Goal: Task Accomplishment & Management: Manage account settings

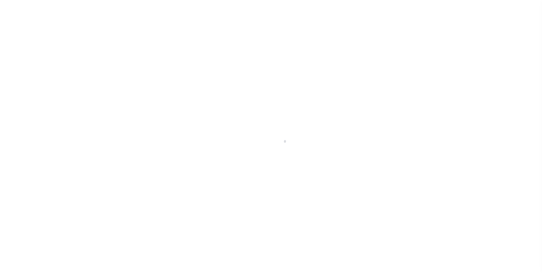
scroll to position [6, 0]
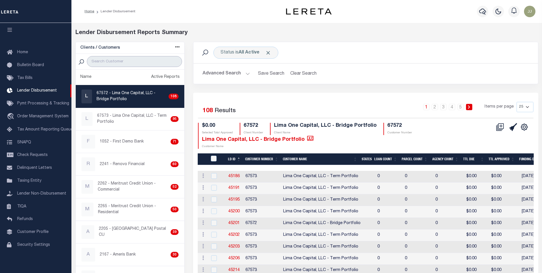
click at [104, 62] on input "search" at bounding box center [134, 61] width 95 height 11
type input "GIT"
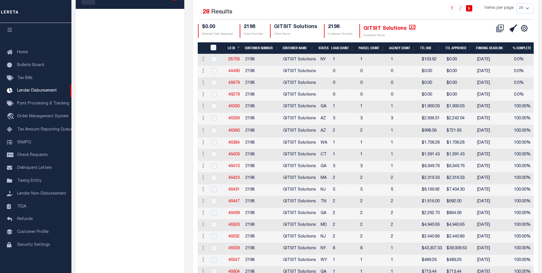
scroll to position [86, 0]
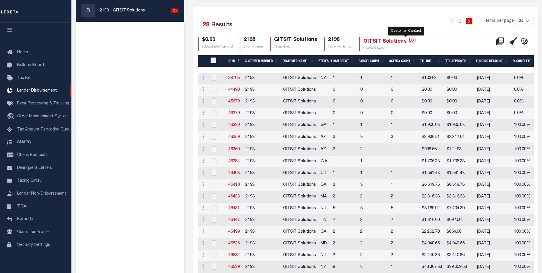
click at [409, 41] on icon "" at bounding box center [412, 39] width 6 height 5
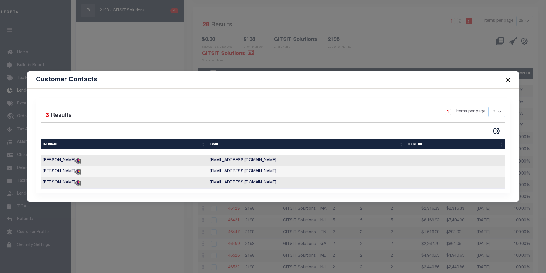
click at [508, 77] on button "Close" at bounding box center [507, 79] width 7 height 7
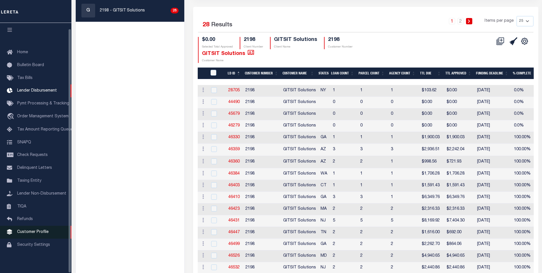
click at [37, 231] on span "Customer Profile" at bounding box center [32, 232] width 31 height 4
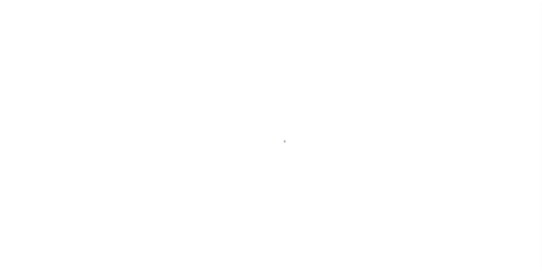
scroll to position [6, 0]
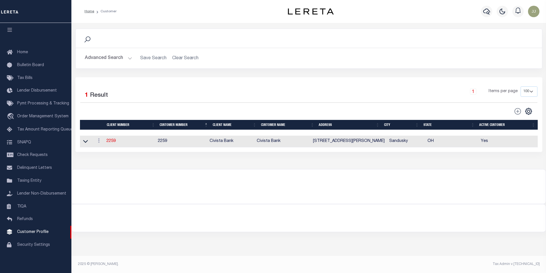
click at [102, 60] on button "Advanced Search" at bounding box center [108, 58] width 47 height 11
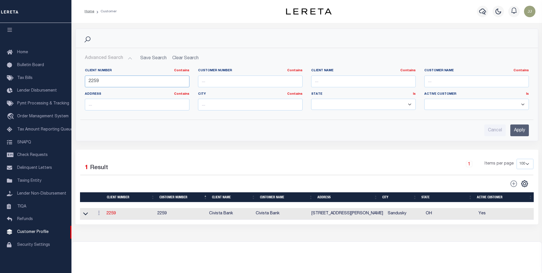
click at [113, 81] on input "2259" at bounding box center [137, 81] width 105 height 12
type input "2198"
click at [516, 131] on input "Apply" at bounding box center [519, 130] width 19 height 12
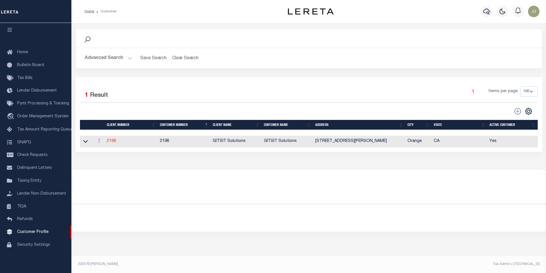
click at [111, 142] on link "2198" at bounding box center [111, 141] width 9 height 4
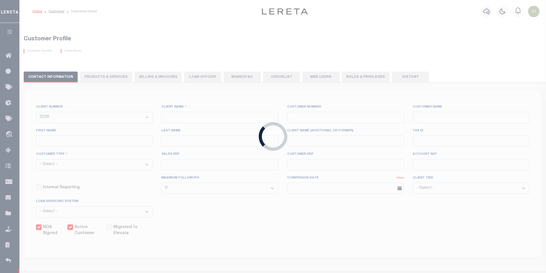
select select
type input "GITSIT Solutions"
type input "2198"
type input "GITSIT Solutions"
type input "[PERSON_NAME]"
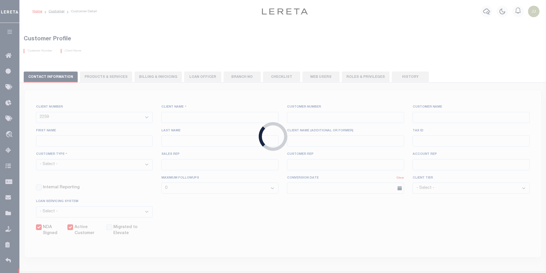
type input "Suttey"
select select "Mixed Portfolio"
type input "[PERSON_NAME]"
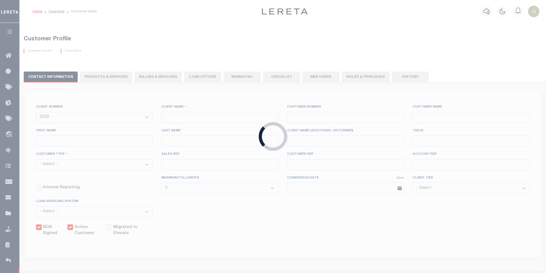
checkbox input "true"
